Goal: Navigation & Orientation: Go to known website

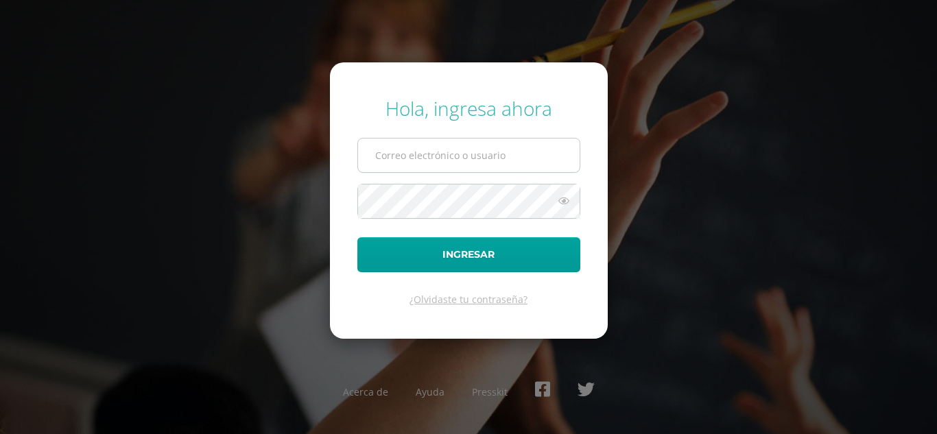
type input "[EMAIL_ADDRESS][DOMAIN_NAME]"
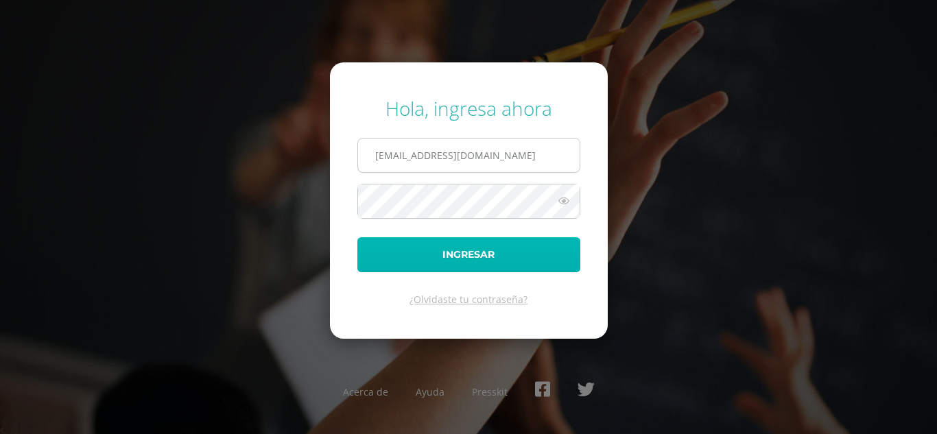
click at [481, 257] on button "Ingresar" at bounding box center [469, 254] width 223 height 35
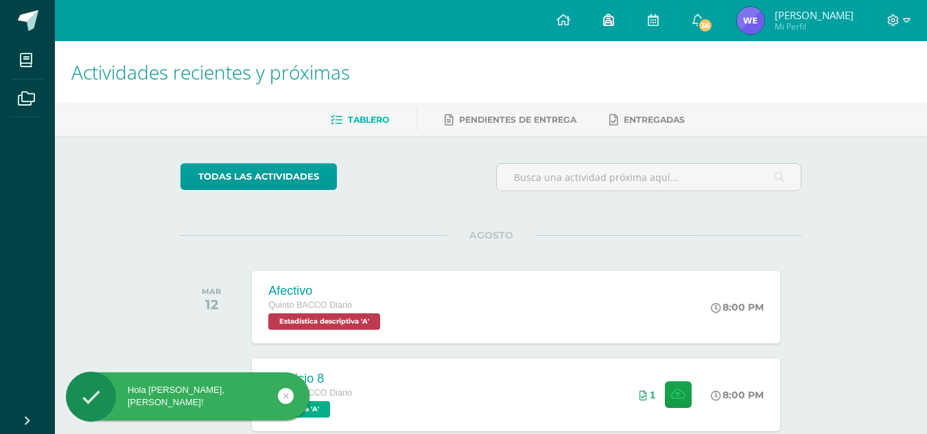
click at [629, 7] on link at bounding box center [609, 20] width 44 height 41
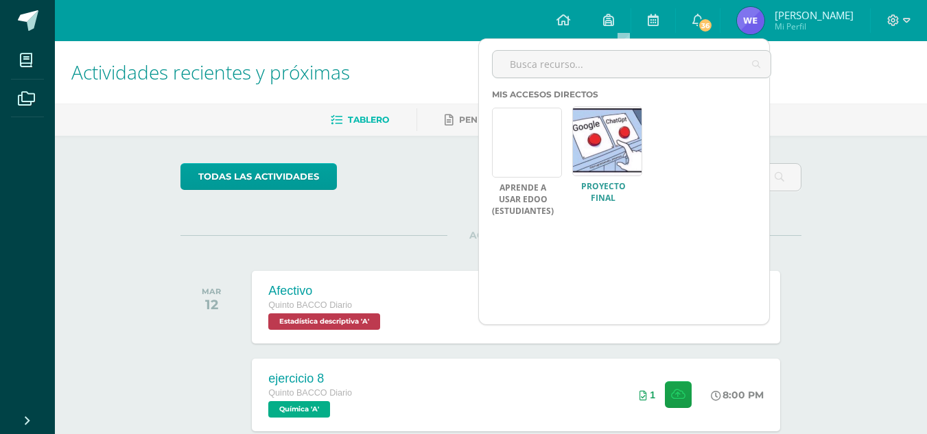
click at [613, 144] on link at bounding box center [607, 141] width 70 height 70
